Goal: Task Accomplishment & Management: Manage account settings

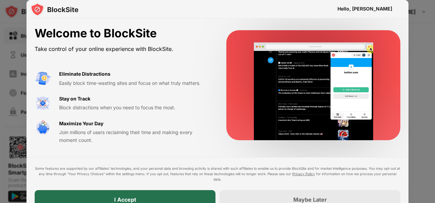
click at [112, 200] on div "I Accept" at bounding box center [125, 199] width 181 height 19
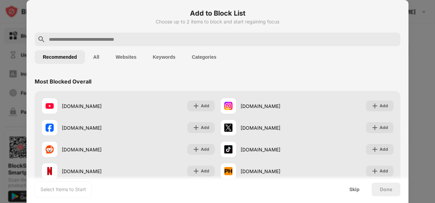
click at [89, 34] on div at bounding box center [217, 40] width 365 height 14
click at [81, 41] on input "text" at bounding box center [222, 39] width 349 height 8
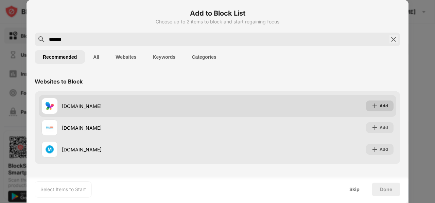
type input "*******"
click at [384, 106] on div "Add" at bounding box center [383, 106] width 8 height 7
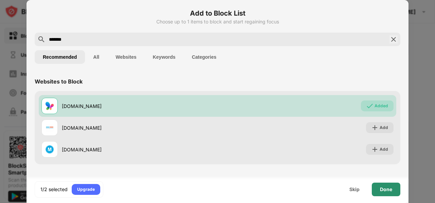
click at [383, 192] on div "Done" at bounding box center [385, 190] width 29 height 14
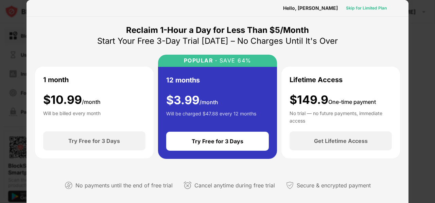
click at [359, 11] on div "Skip for Limited Plan" at bounding box center [366, 8] width 41 height 7
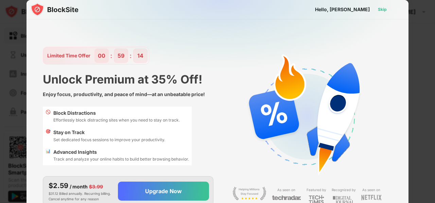
click at [384, 11] on div "Skip" at bounding box center [382, 9] width 9 height 7
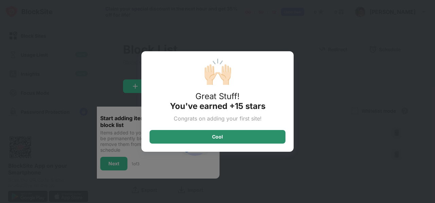
click at [226, 138] on div "Cool" at bounding box center [217, 137] width 136 height 14
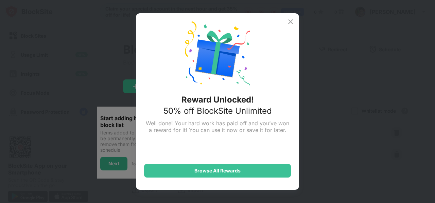
click at [287, 23] on img at bounding box center [290, 22] width 8 height 8
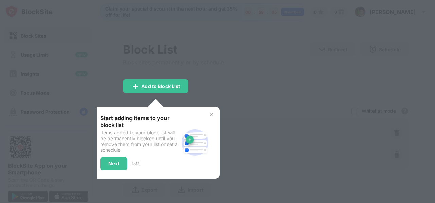
click at [211, 114] on img at bounding box center [210, 114] width 5 height 5
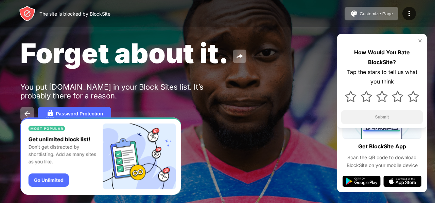
click at [419, 44] on div "How Would You Rate BlockSite? Tap the stars to tell us what you think Submit" at bounding box center [382, 81] width 90 height 94
click at [420, 42] on img at bounding box center [419, 40] width 5 height 5
